Goal: Find specific page/section: Find specific page/section

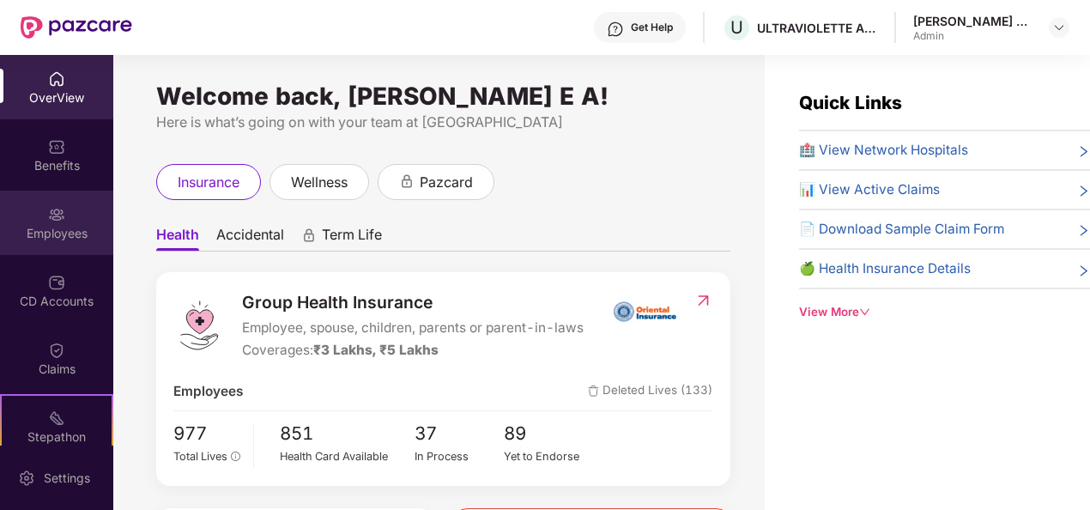
click at [60, 223] on div "Employees" at bounding box center [56, 223] width 113 height 64
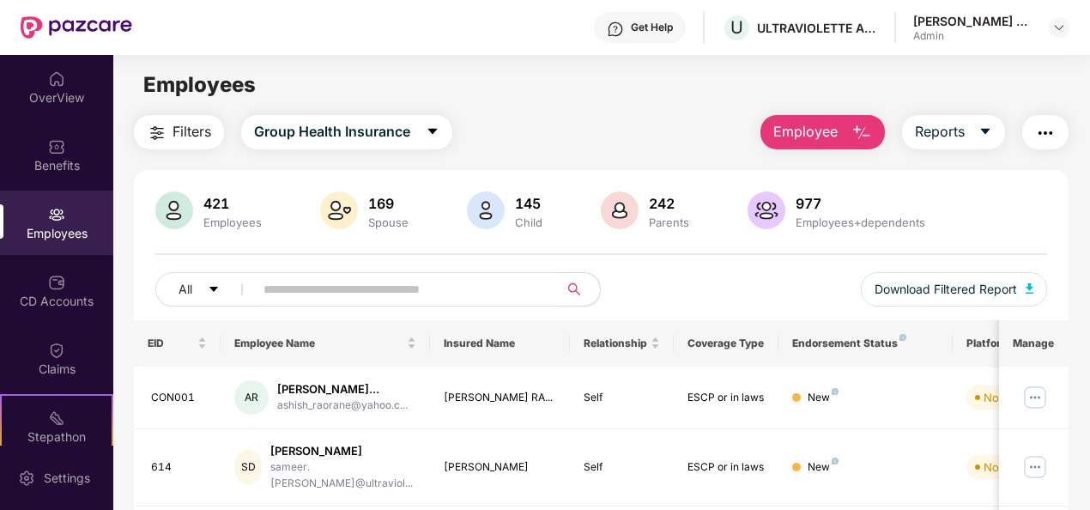
click at [339, 285] on input "text" at bounding box center [399, 289] width 272 height 26
type input "*****"
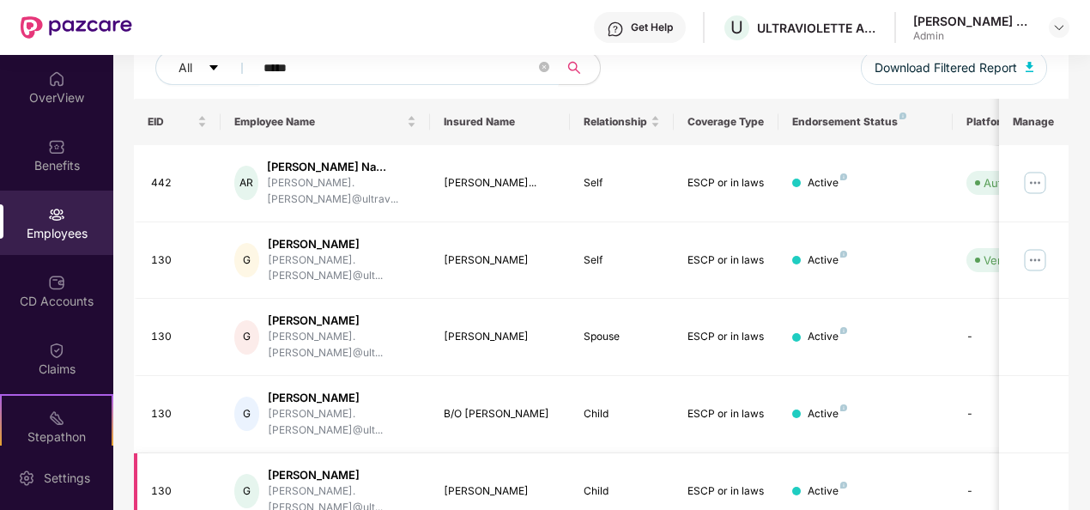
scroll to position [244, 0]
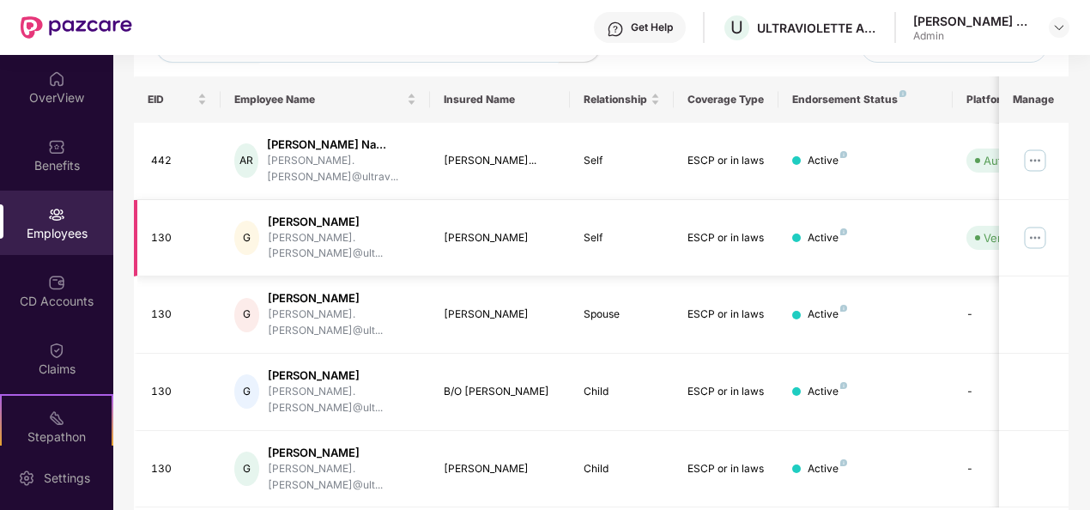
click at [1038, 230] on img at bounding box center [1034, 237] width 27 height 27
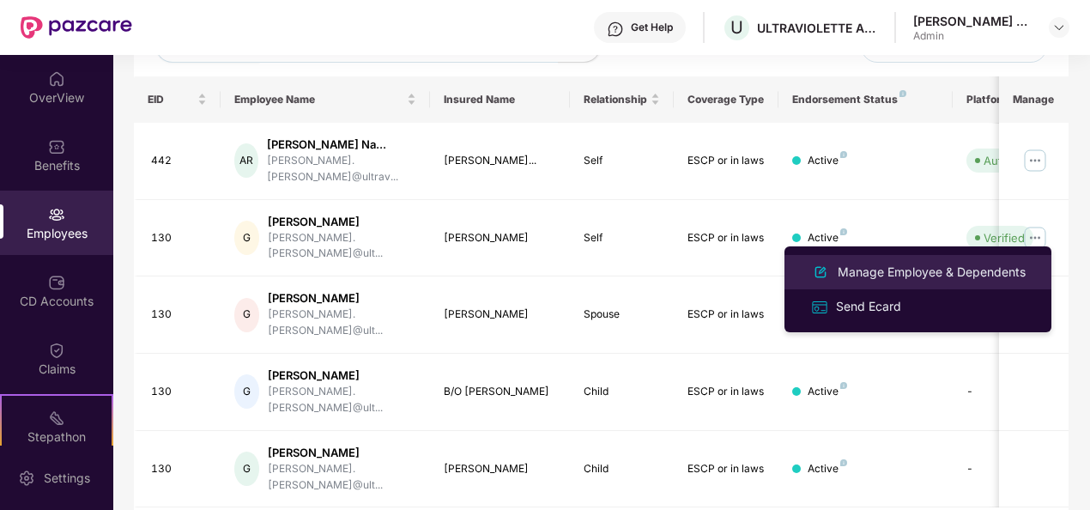
click at [946, 268] on div "Manage Employee & Dependents" at bounding box center [931, 272] width 195 height 19
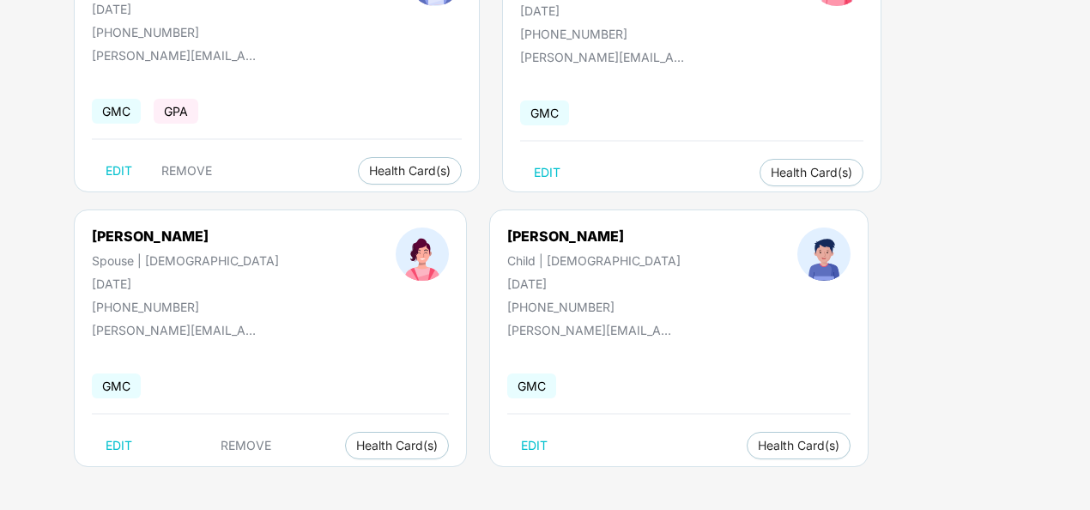
scroll to position [0, 0]
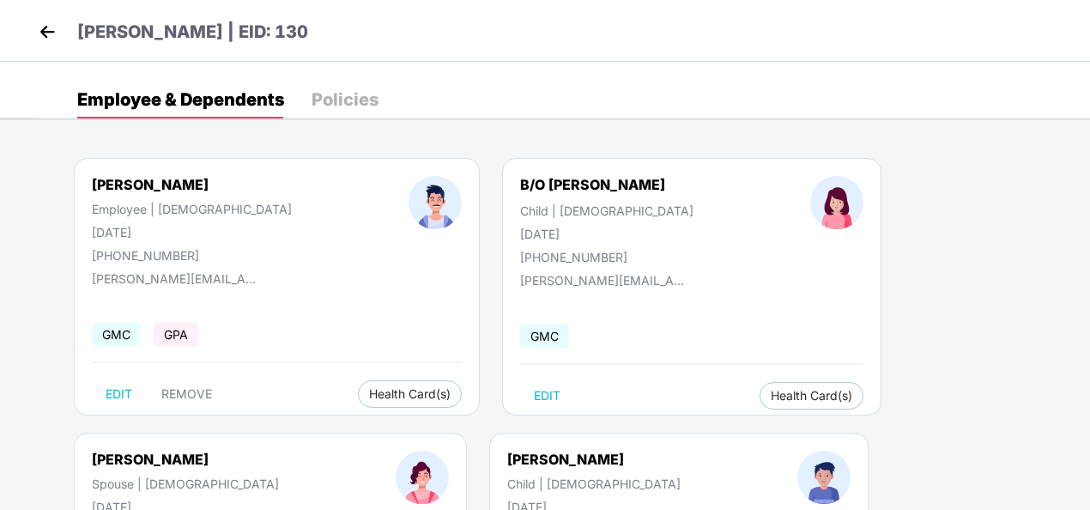
click at [50, 26] on img at bounding box center [47, 32] width 26 height 26
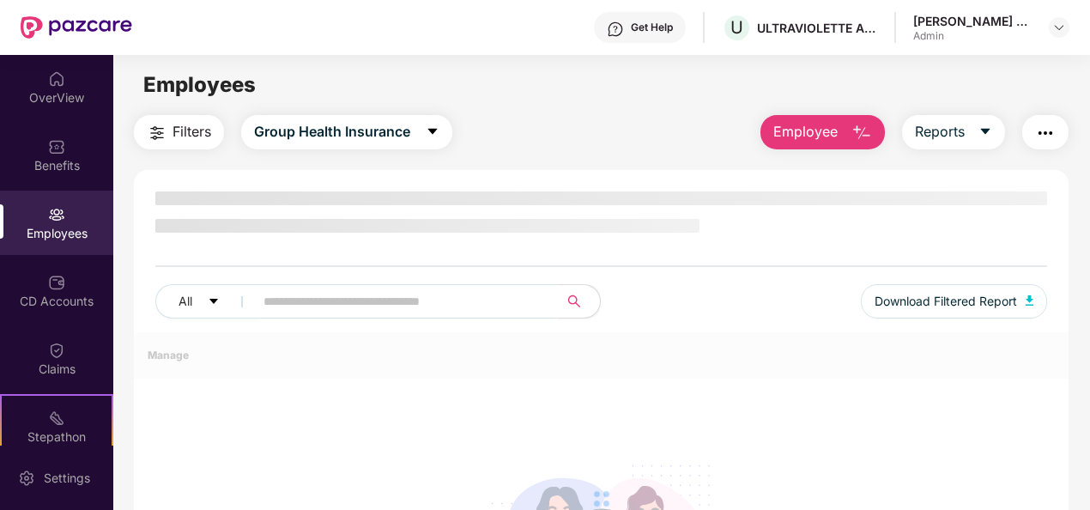
click at [52, 209] on img at bounding box center [56, 214] width 17 height 17
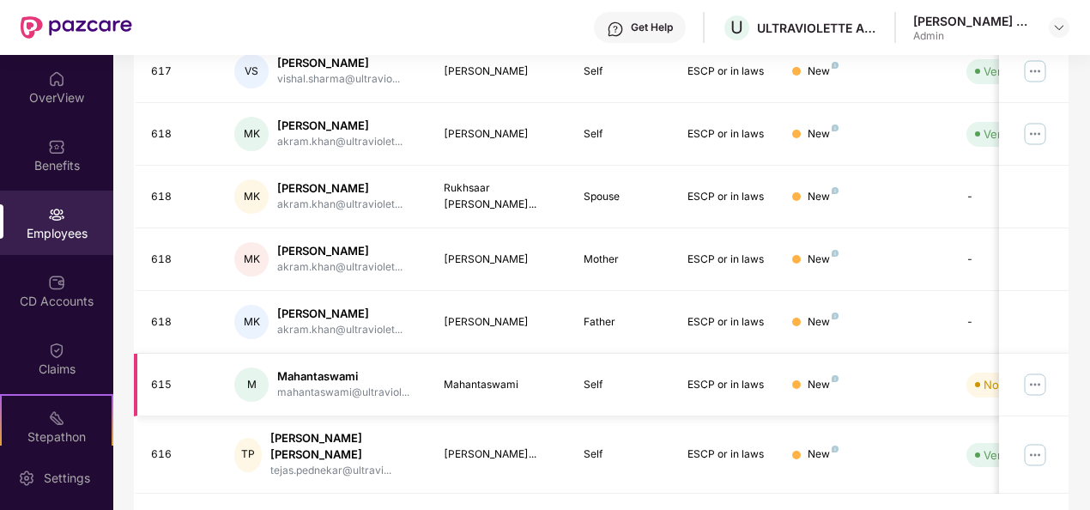
scroll to position [556, 0]
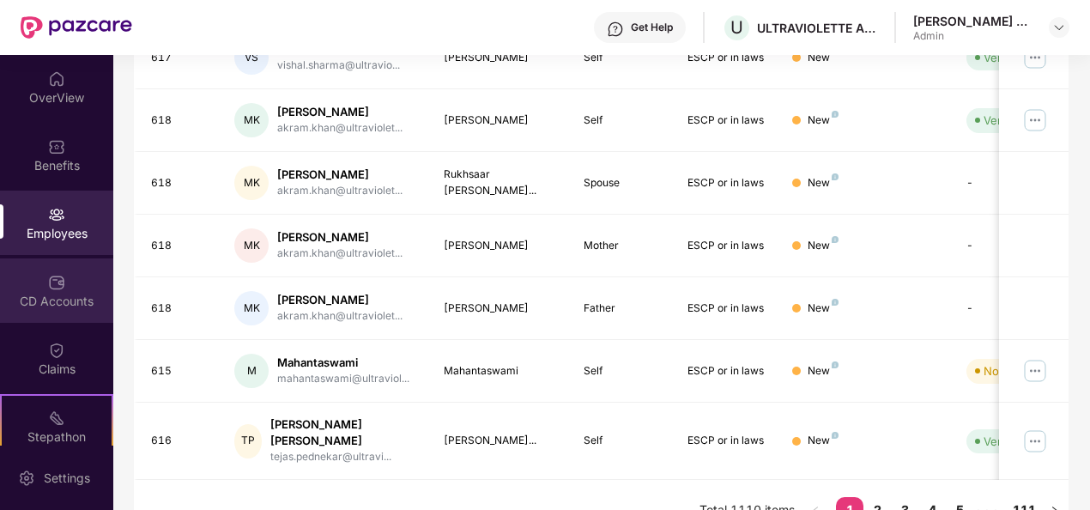
click at [82, 279] on div "CD Accounts" at bounding box center [56, 290] width 113 height 64
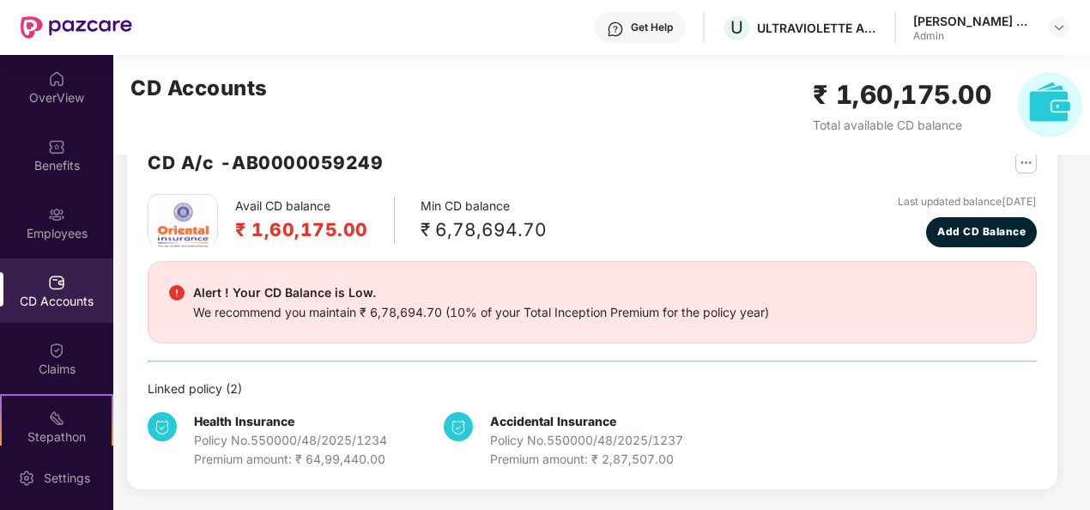
scroll to position [45, 0]
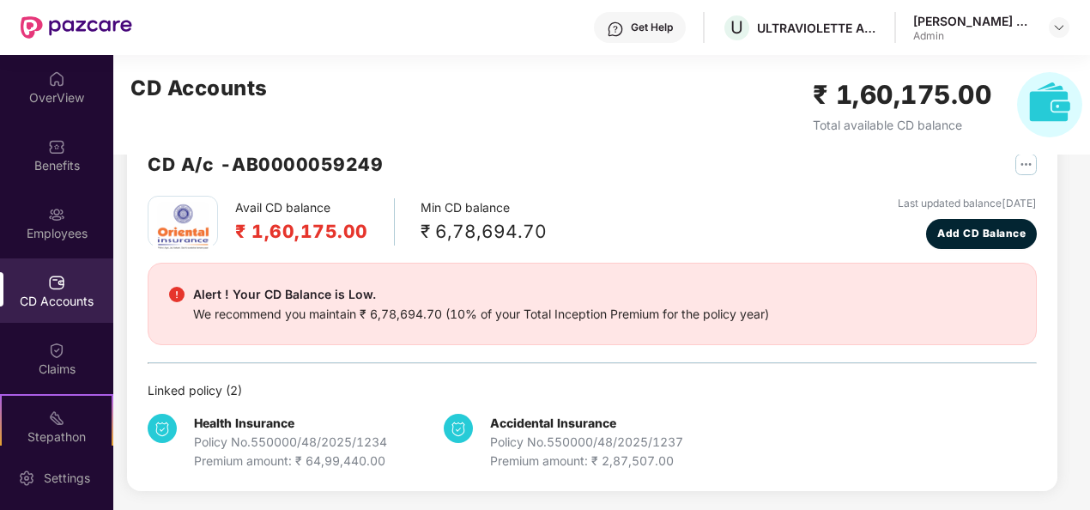
click at [1028, 167] on img "button" at bounding box center [1025, 164] width 21 height 21
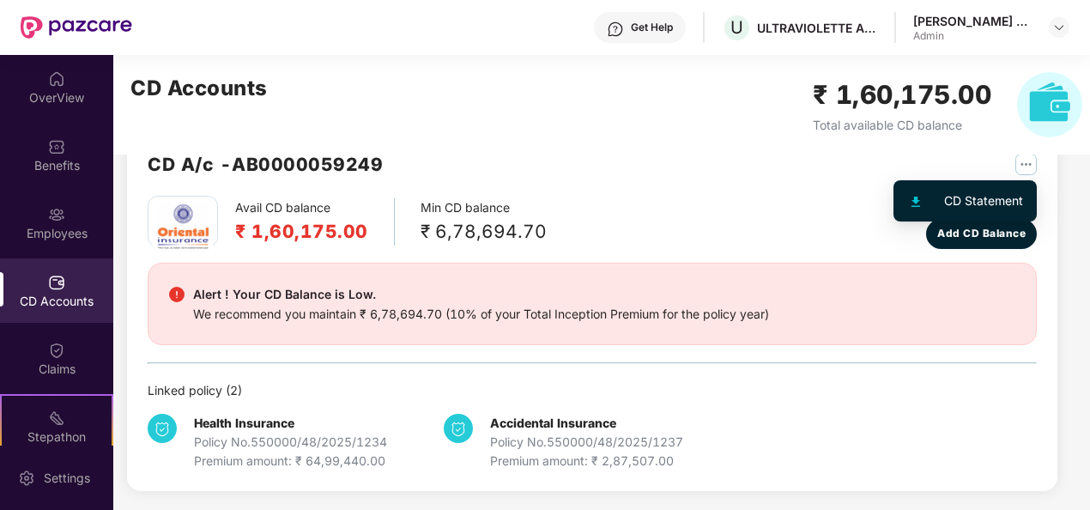
click at [977, 189] on li "CD Statement" at bounding box center [965, 201] width 136 height 34
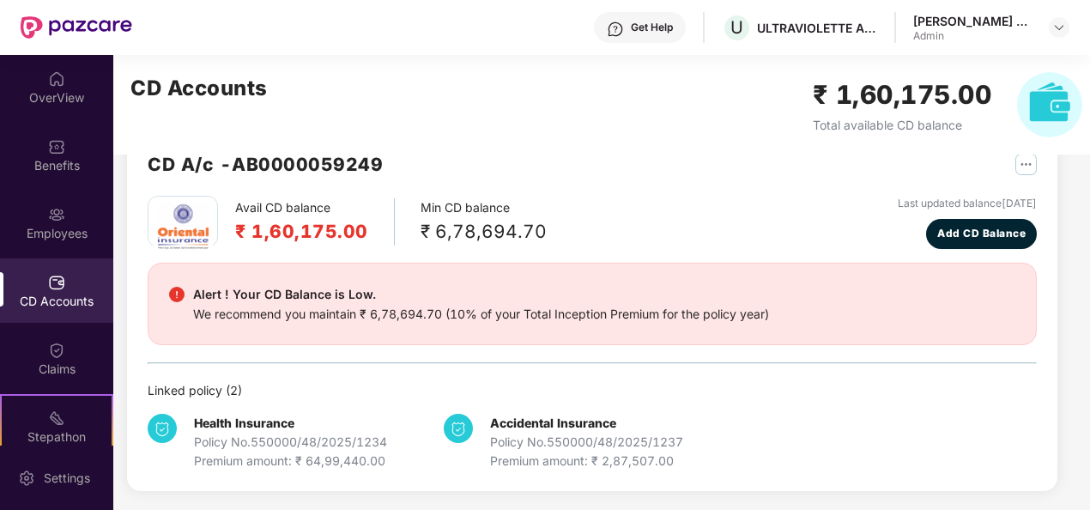
click at [1028, 163] on img "button" at bounding box center [1025, 164] width 21 height 21
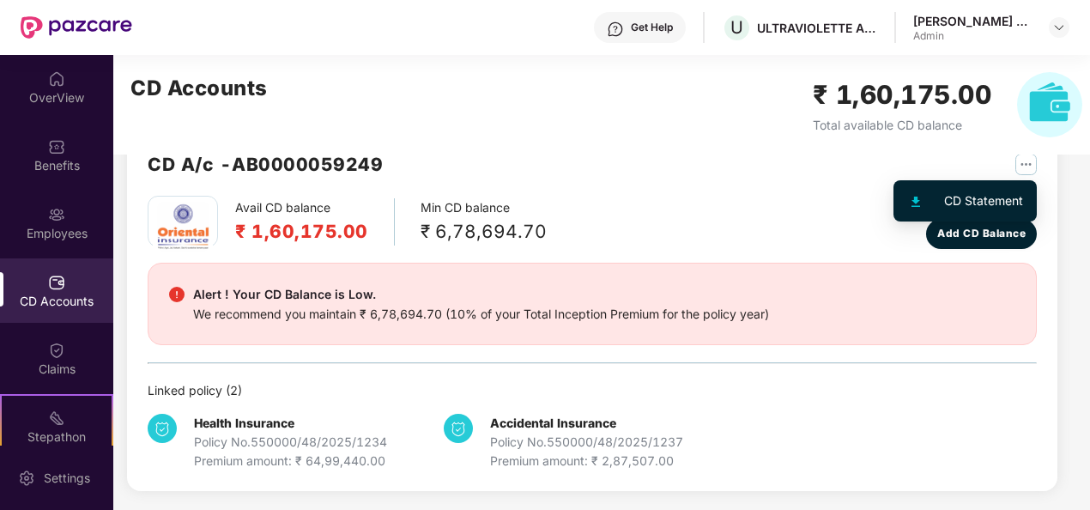
click at [949, 195] on div "CD Statement" at bounding box center [983, 200] width 79 height 19
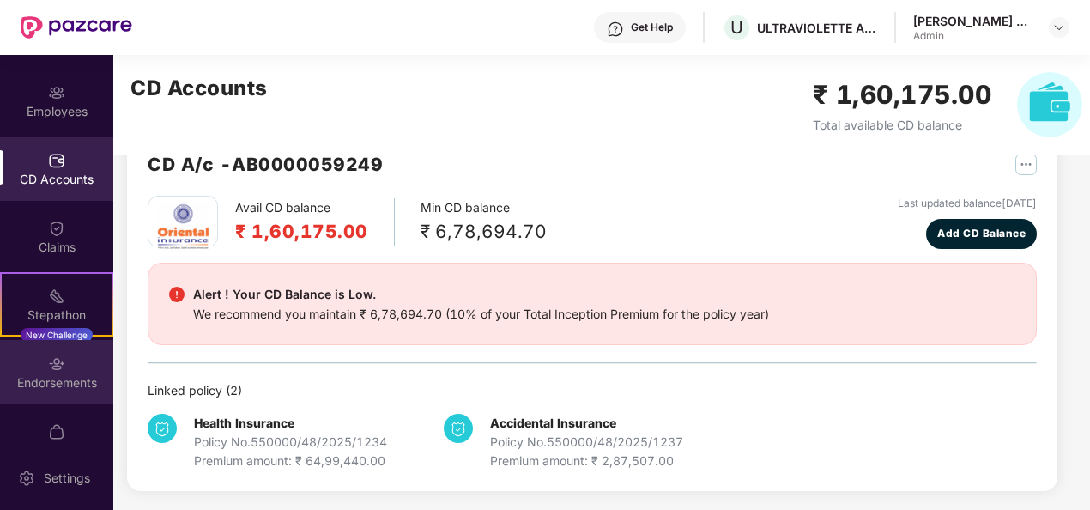
scroll to position [151, 0]
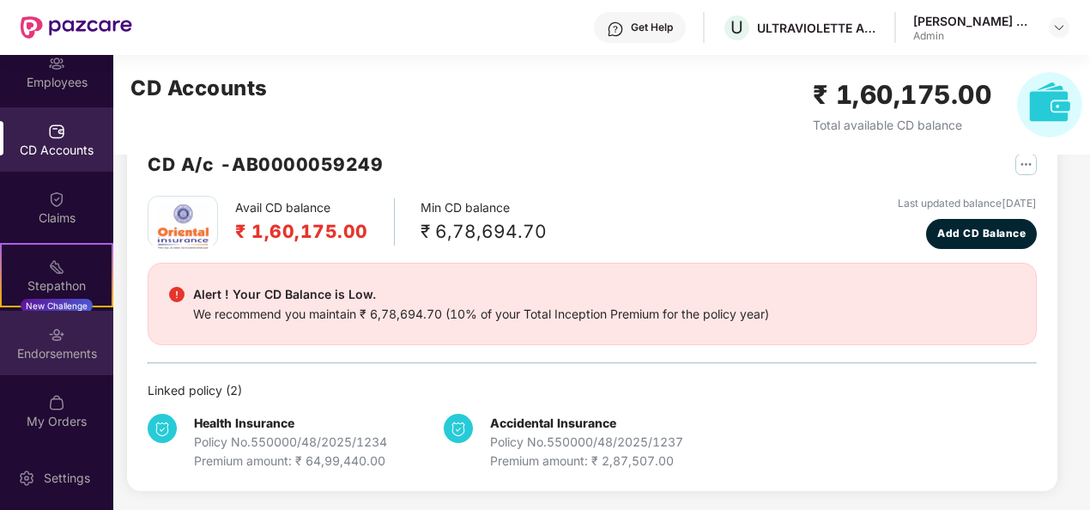
click at [56, 334] on img at bounding box center [56, 334] width 17 height 17
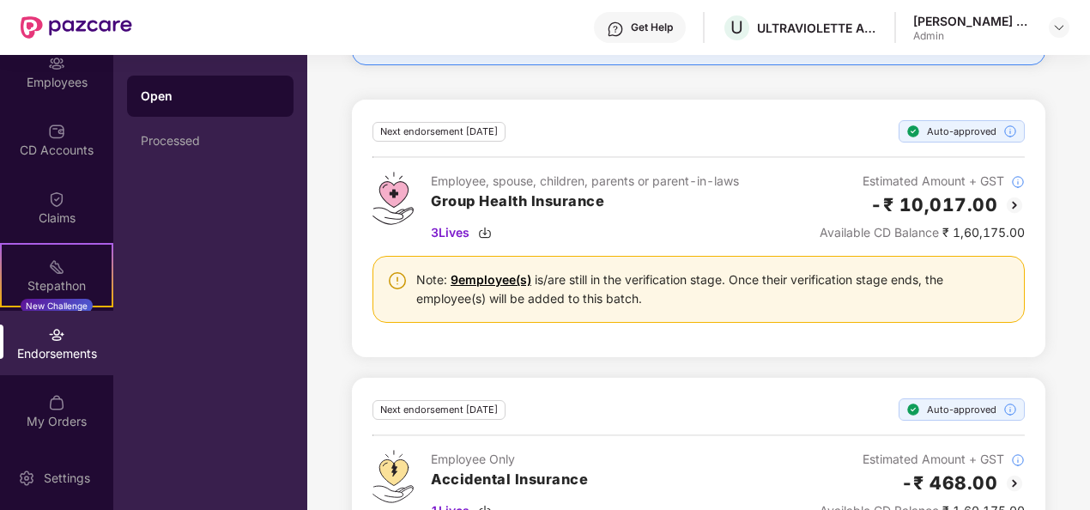
scroll to position [914, 0]
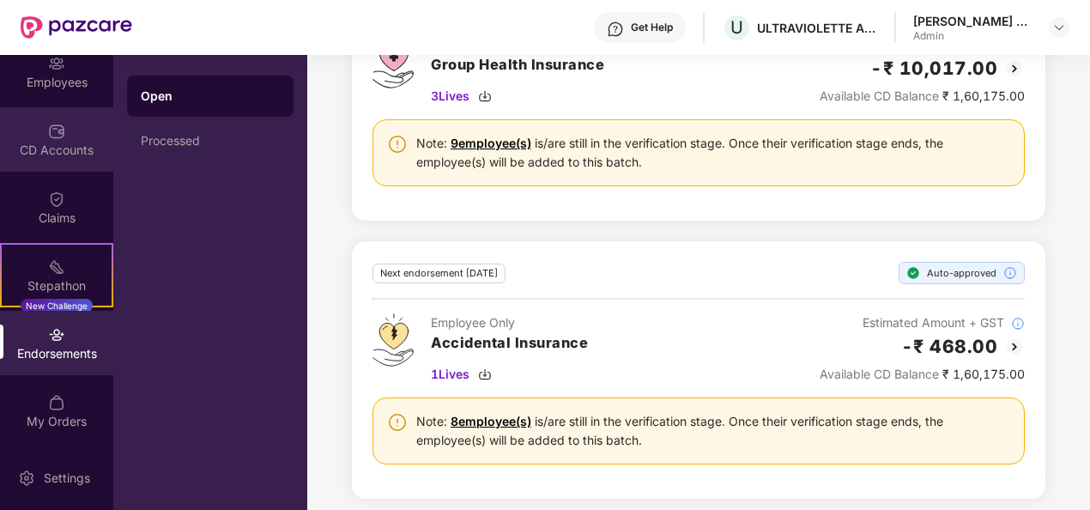
click at [44, 130] on div "CD Accounts" at bounding box center [56, 139] width 113 height 64
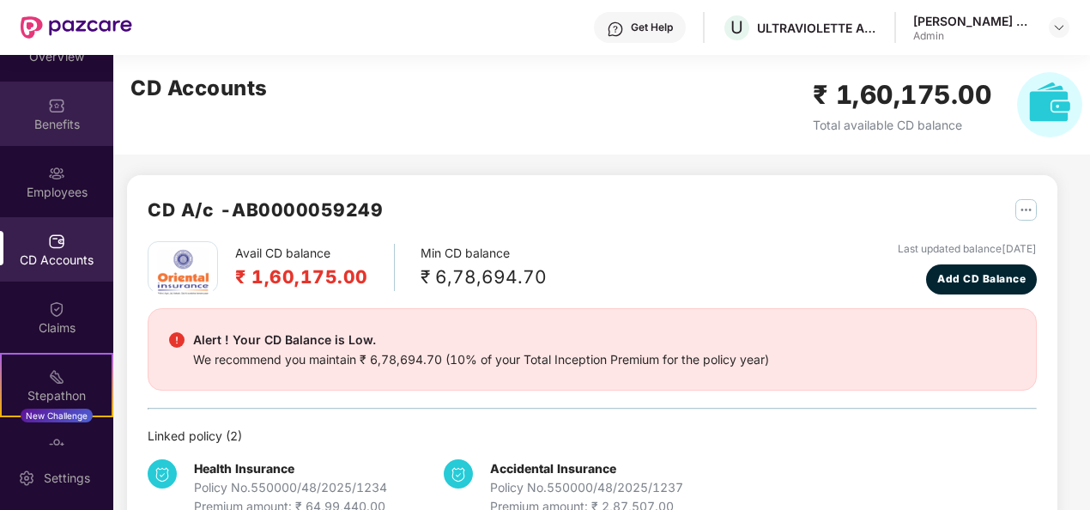
scroll to position [0, 0]
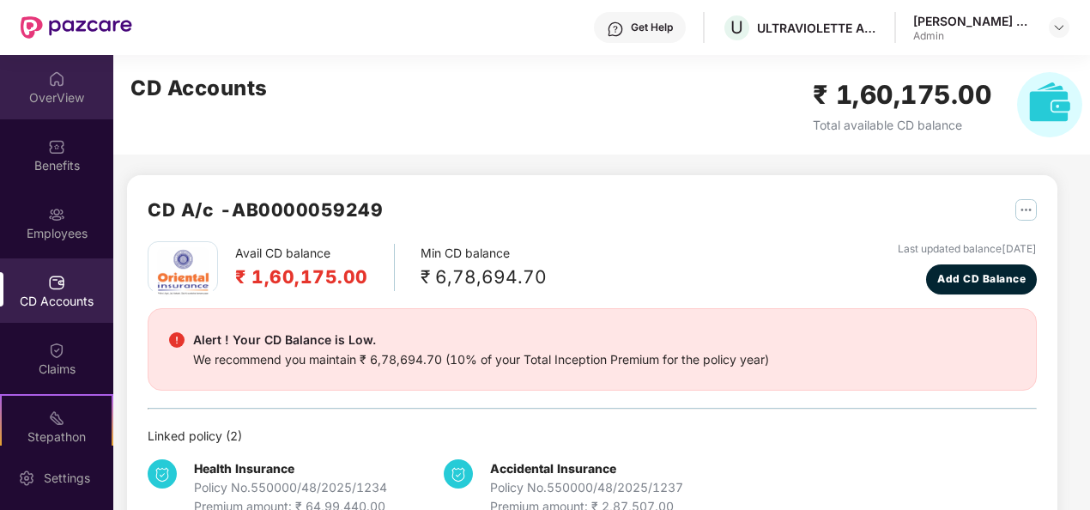
click at [51, 100] on div "OverView" at bounding box center [56, 97] width 113 height 17
